Goal: Check status: Check status

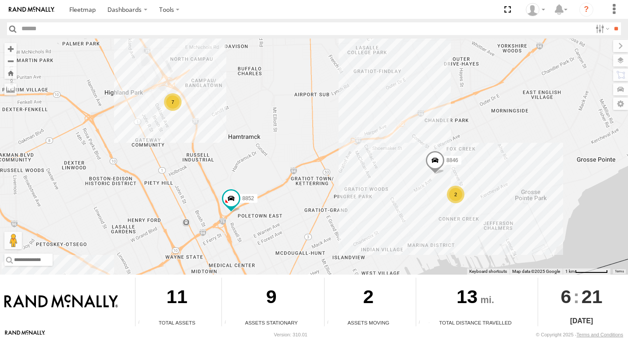
click at [460, 191] on div "2" at bounding box center [456, 195] width 18 height 18
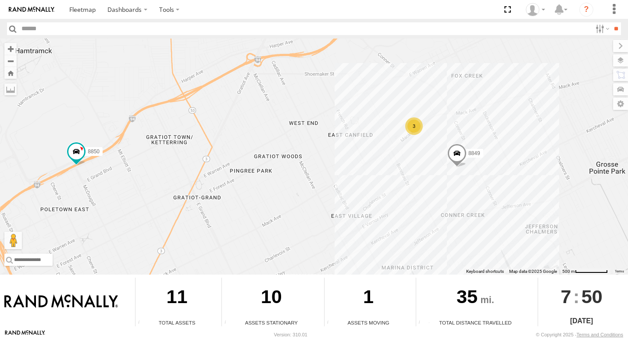
drag, startPoint x: 411, startPoint y: 246, endPoint x: 271, endPoint y: 159, distance: 165.5
click at [271, 159] on div "6 3 8850 8849" at bounding box center [314, 157] width 628 height 236
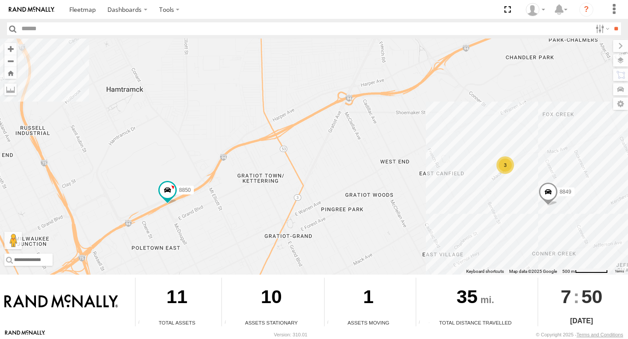
drag, startPoint x: 310, startPoint y: 163, endPoint x: 346, endPoint y: 175, distance: 36.9
click at [346, 175] on div "6 3 8850 8849" at bounding box center [314, 157] width 628 height 236
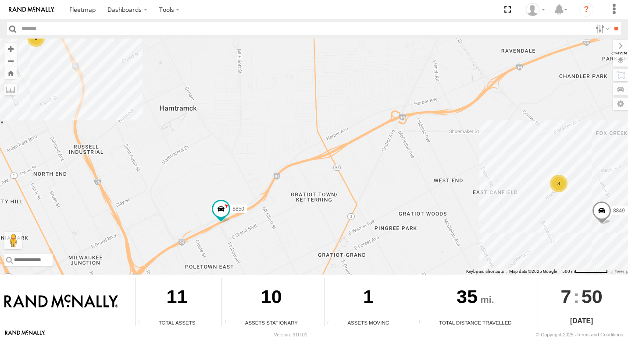
drag, startPoint x: 250, startPoint y: 190, endPoint x: 256, endPoint y: 154, distance: 36.4
click at [256, 154] on div "6 3 8850 8849" at bounding box center [314, 157] width 628 height 236
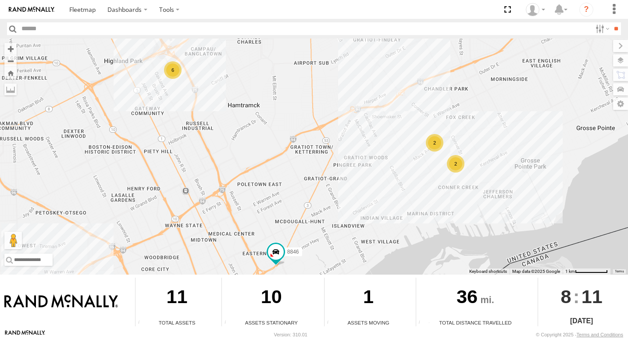
click at [450, 170] on div "2" at bounding box center [456, 164] width 18 height 18
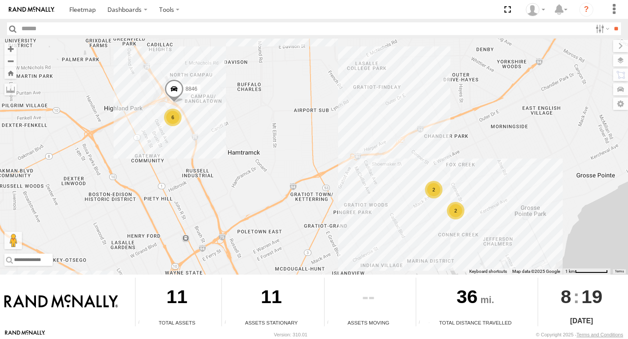
click at [431, 197] on div "2" at bounding box center [434, 190] width 18 height 18
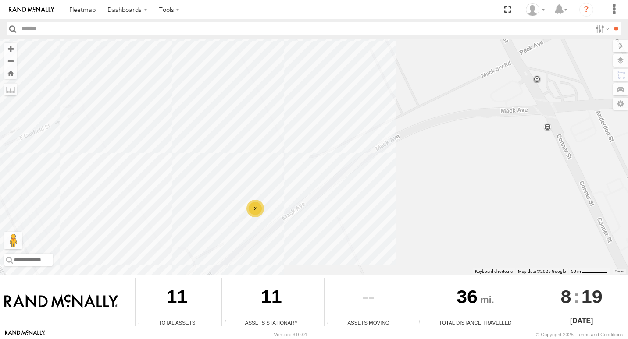
click at [257, 209] on div "2" at bounding box center [255, 209] width 18 height 18
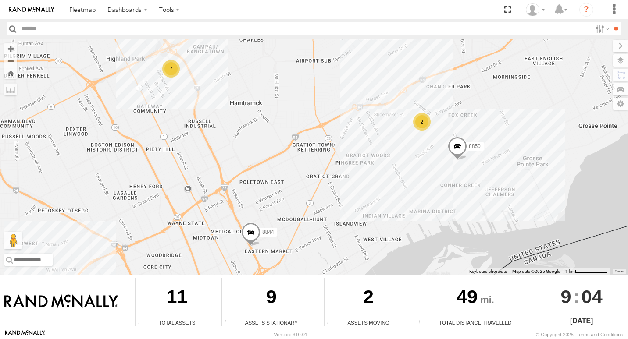
click at [419, 125] on div "2" at bounding box center [422, 122] width 18 height 18
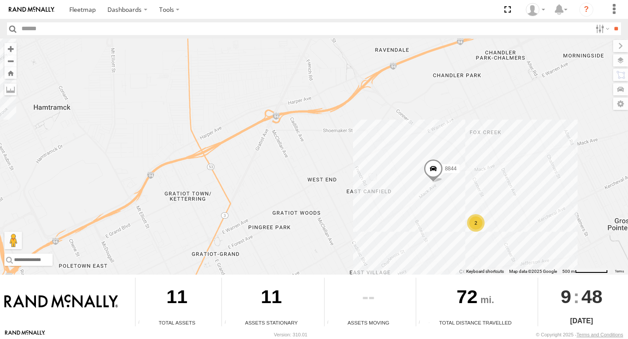
drag, startPoint x: 460, startPoint y: 90, endPoint x: 336, endPoint y: 63, distance: 127.5
click at [336, 63] on div "8 2 8844" at bounding box center [314, 157] width 628 height 236
click at [472, 226] on div "2" at bounding box center [476, 223] width 18 height 18
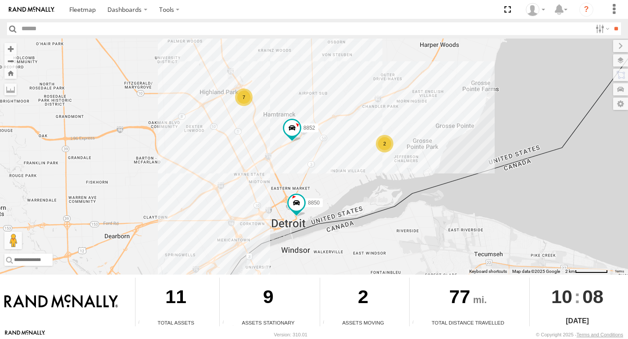
click at [389, 147] on div "2" at bounding box center [385, 144] width 18 height 18
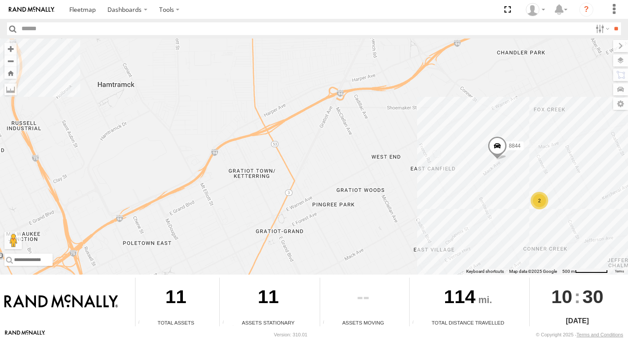
drag, startPoint x: 525, startPoint y: 147, endPoint x: 359, endPoint y: 93, distance: 174.2
click at [360, 87] on div "8 2 8844" at bounding box center [314, 157] width 628 height 236
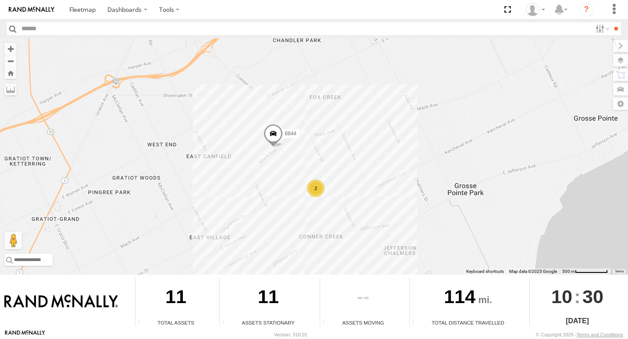
click at [312, 192] on div "2" at bounding box center [316, 189] width 18 height 18
